Goal: Task Accomplishment & Management: Use online tool/utility

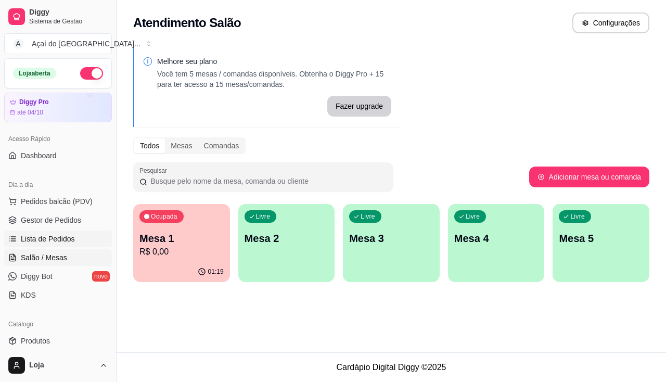
click at [69, 236] on span "Lista de Pedidos" at bounding box center [48, 239] width 54 height 10
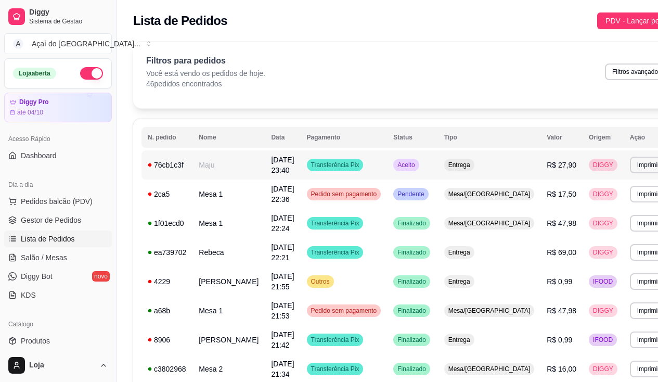
click at [208, 170] on td "Maju" at bounding box center [229, 164] width 72 height 29
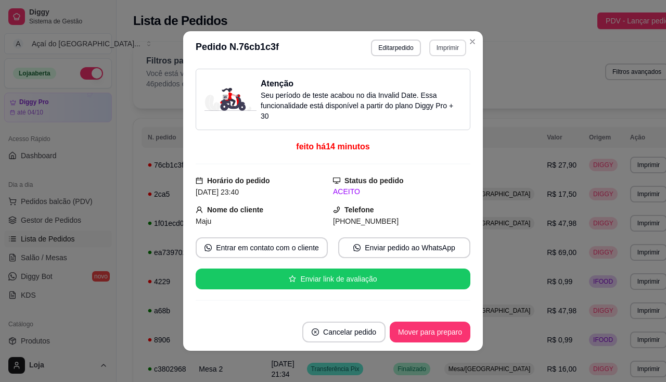
click at [440, 50] on button "Imprimir" at bounding box center [447, 48] width 37 height 17
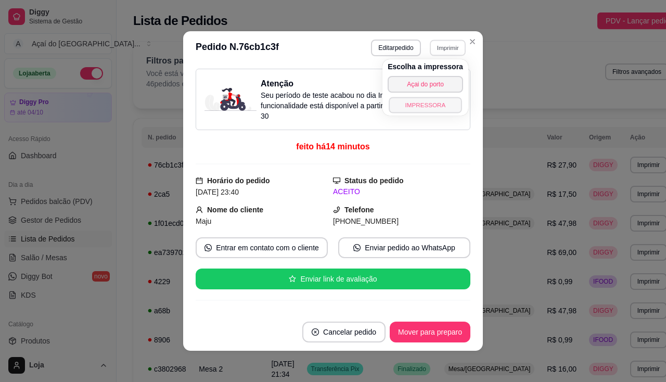
click at [431, 101] on button "IMPRESSORA" at bounding box center [425, 105] width 73 height 16
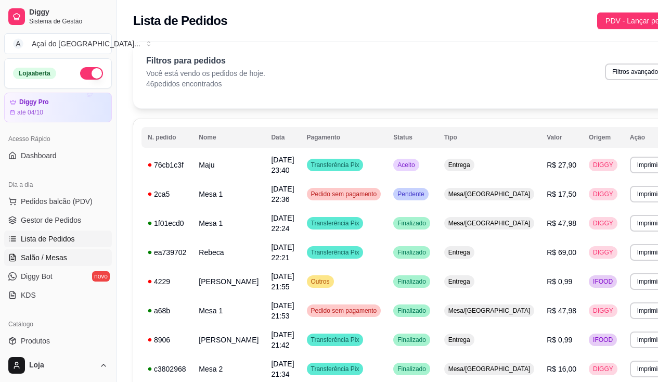
click at [54, 258] on span "Salão / Mesas" at bounding box center [44, 257] width 46 height 10
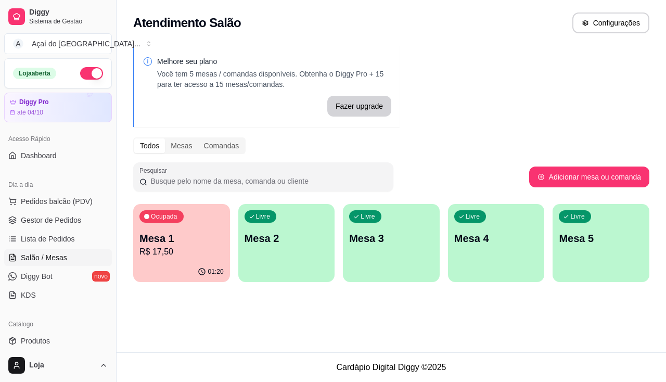
click at [161, 244] on p "Mesa 1" at bounding box center [181, 238] width 84 height 15
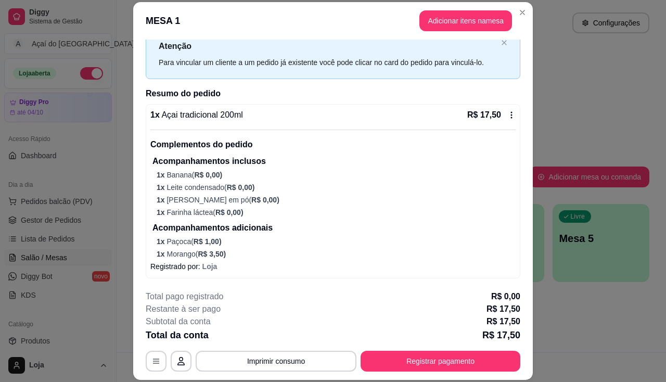
scroll to position [31, 0]
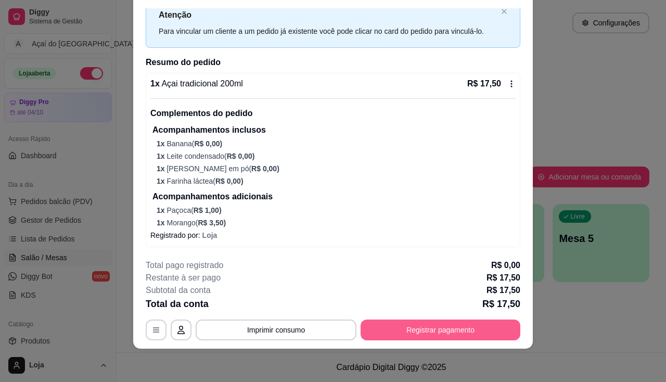
click at [390, 329] on button "Registrar pagamento" at bounding box center [441, 330] width 160 height 21
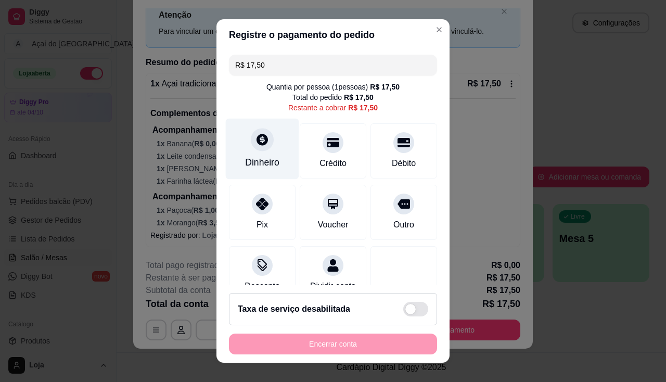
click at [261, 149] on div at bounding box center [262, 139] width 23 height 23
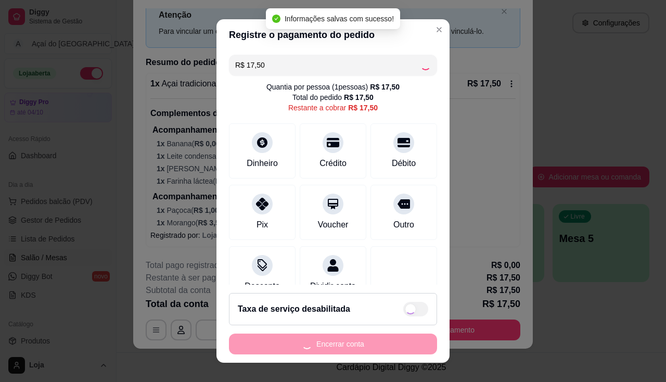
type input "R$ 0,00"
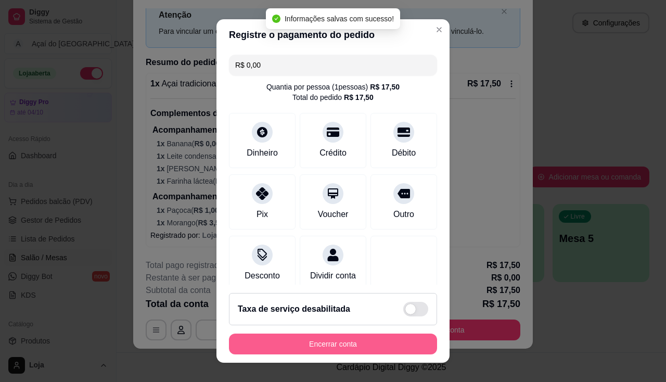
click at [355, 340] on button "Encerrar conta" at bounding box center [333, 344] width 208 height 21
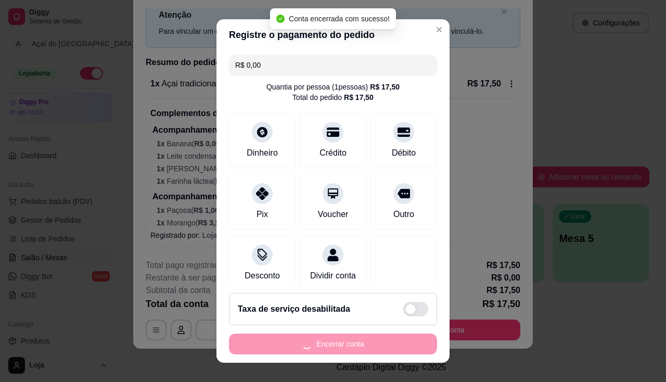
scroll to position [0, 0]
